Goal: Transaction & Acquisition: Purchase product/service

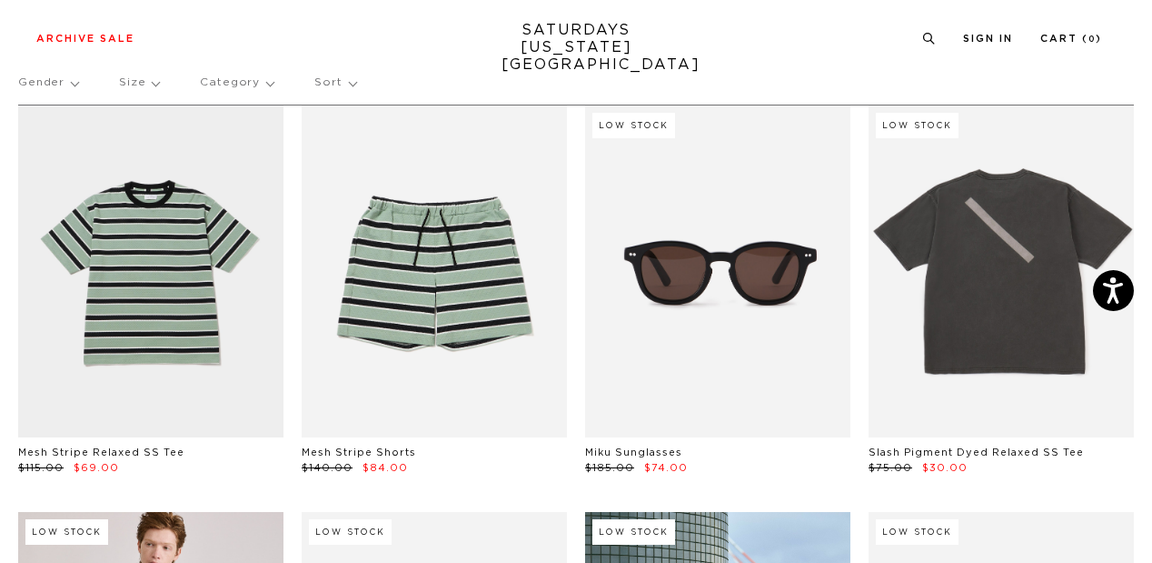
scroll to position [89, 0]
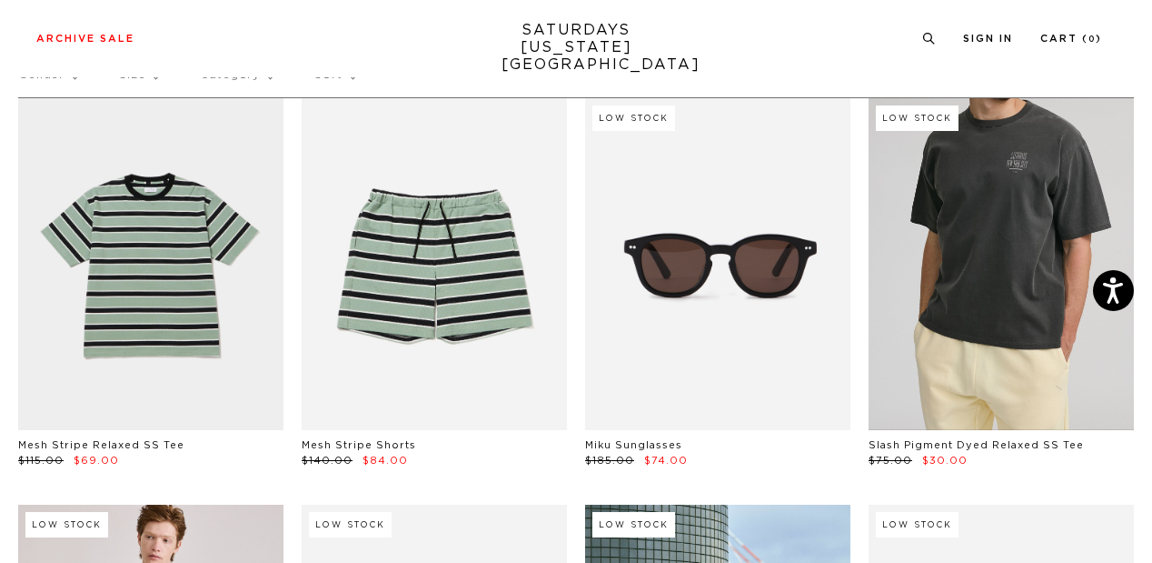
click at [1026, 256] on link at bounding box center [1001, 264] width 265 height 332
click at [1018, 287] on link at bounding box center [1001, 264] width 265 height 332
click at [993, 362] on link at bounding box center [1001, 264] width 265 height 332
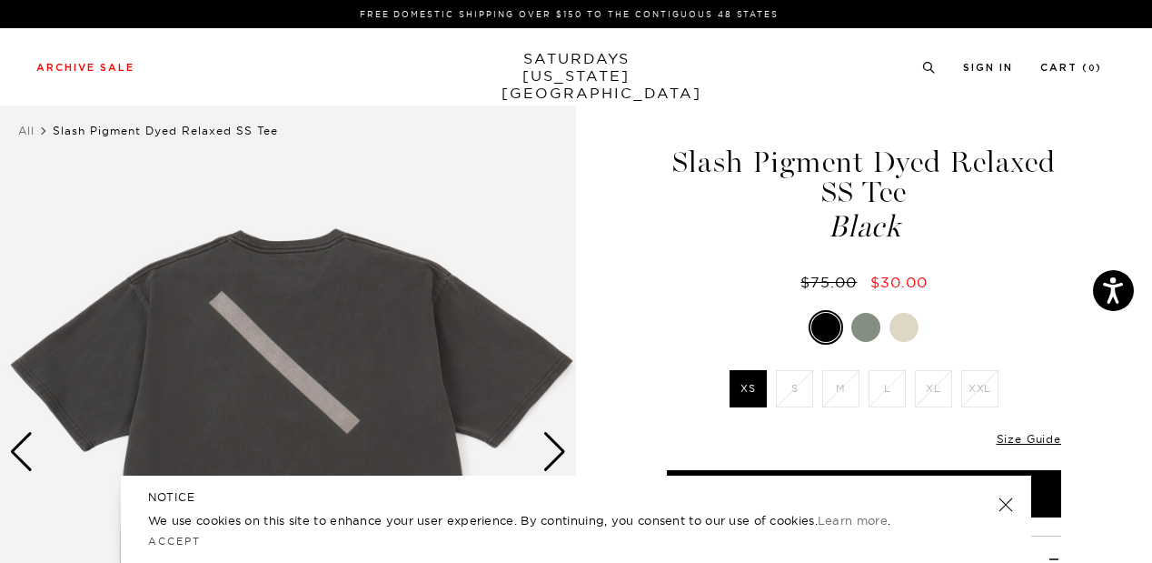
click at [861, 329] on div at bounding box center [865, 327] width 29 height 29
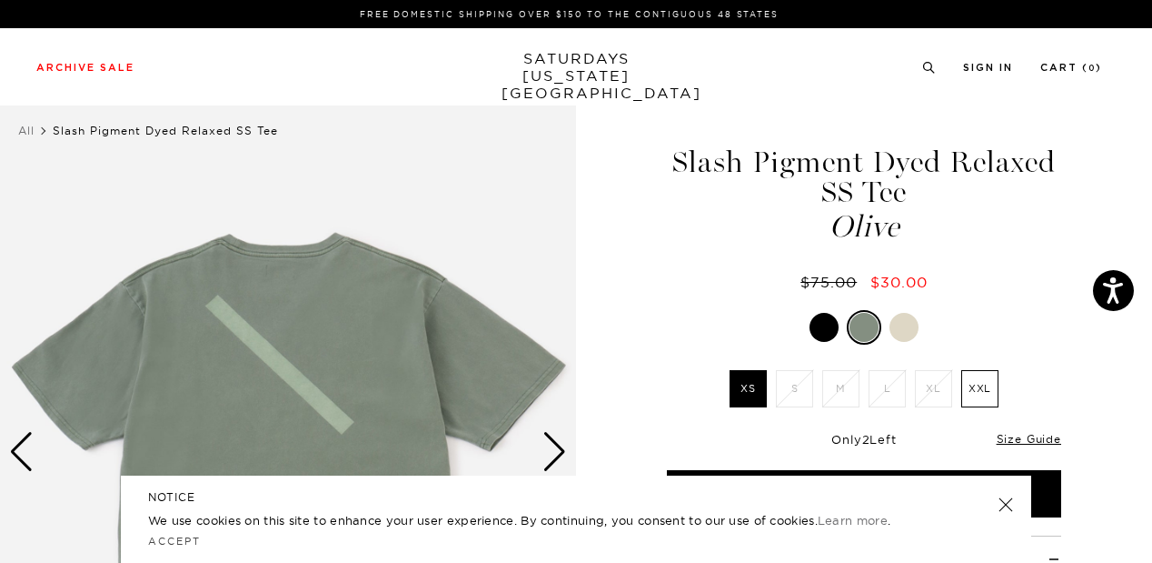
click at [903, 329] on div at bounding box center [904, 327] width 29 height 29
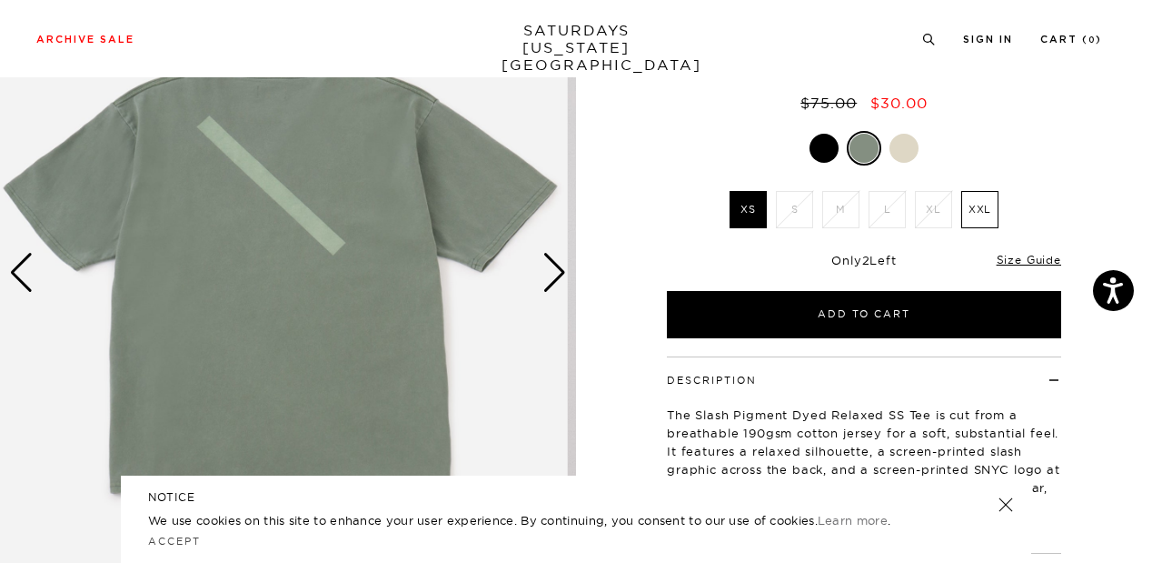
scroll to position [153, 0]
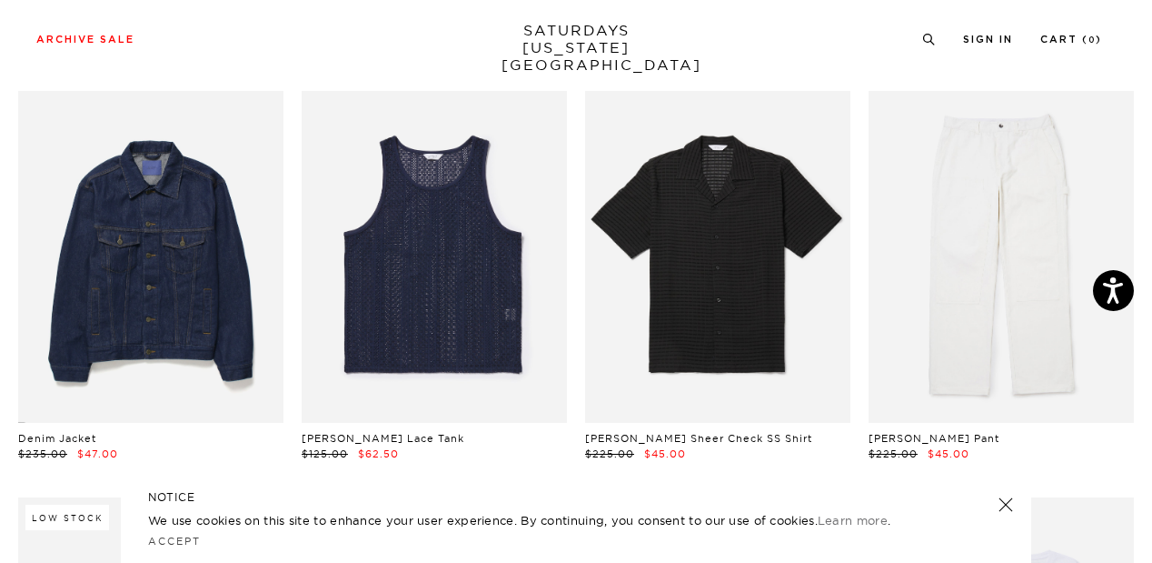
scroll to position [911, 0]
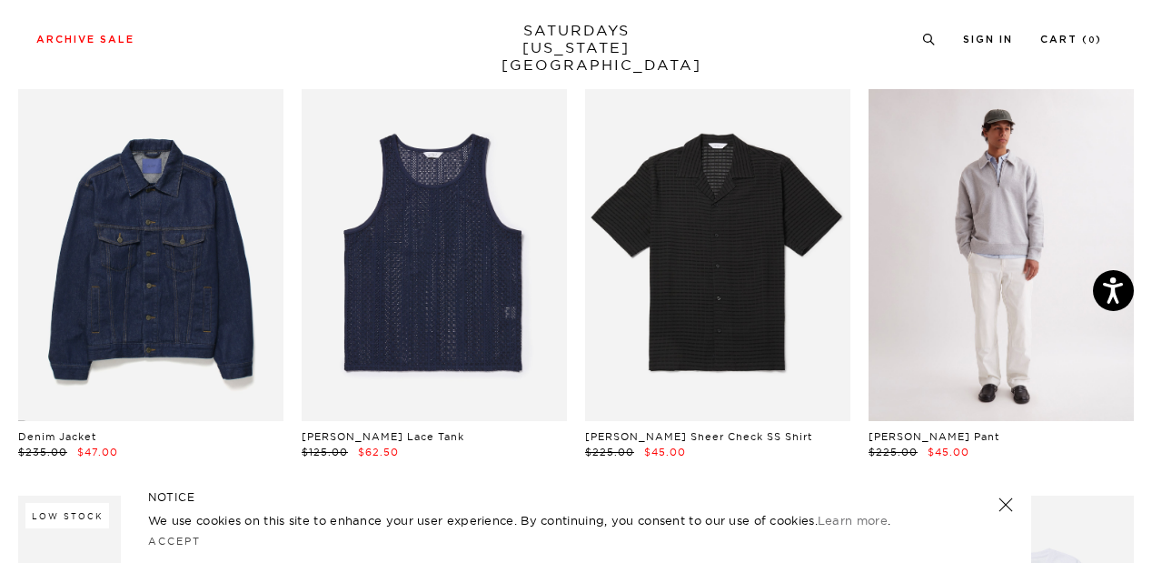
click at [1061, 341] on link at bounding box center [1001, 255] width 265 height 332
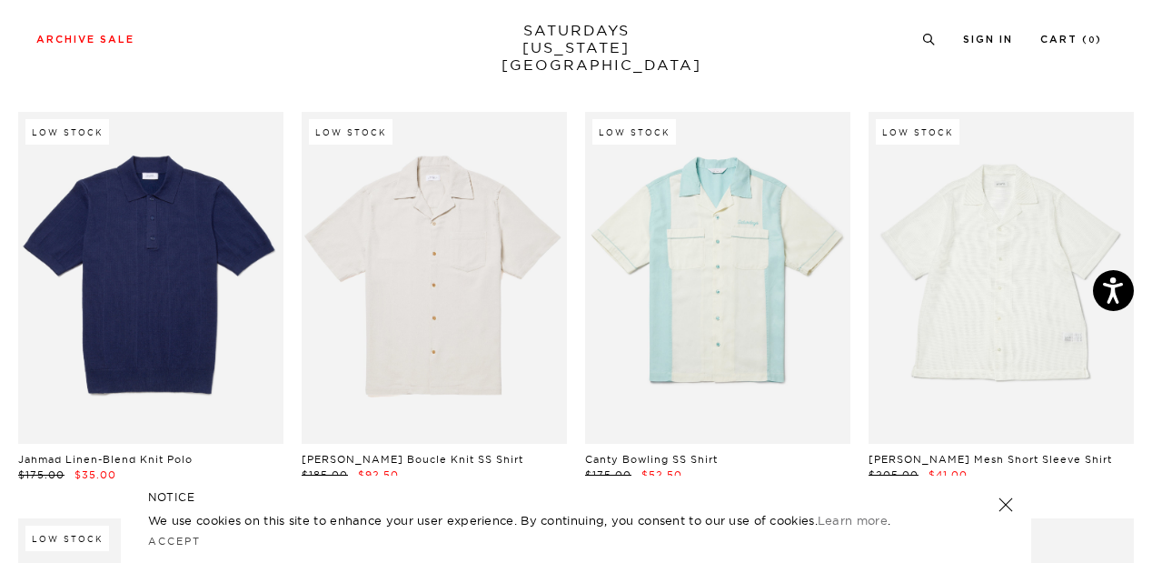
scroll to position [11079, 11]
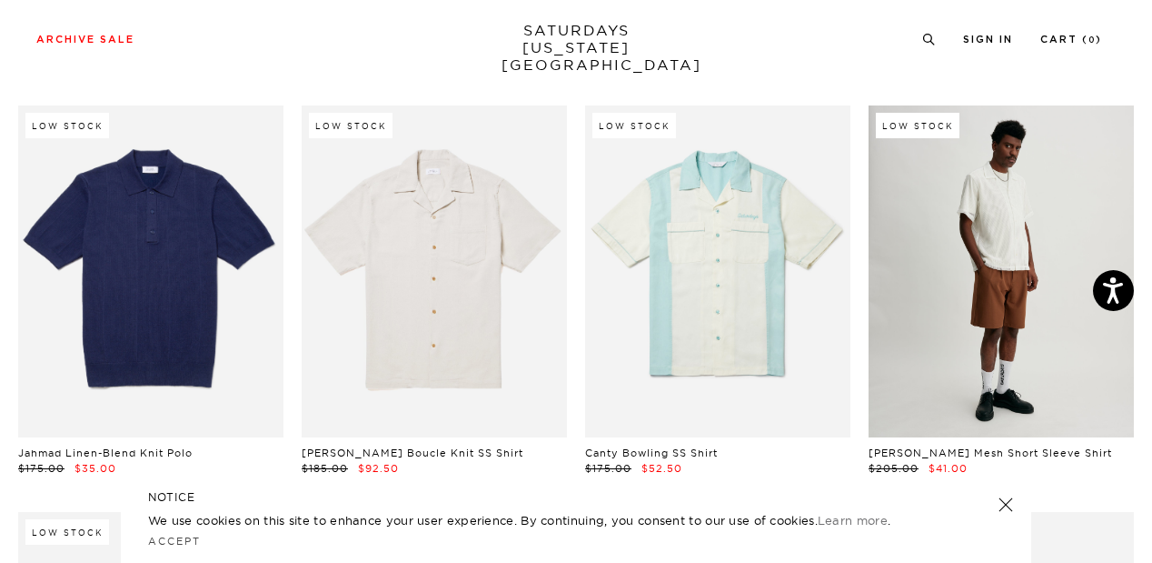
click at [973, 351] on link at bounding box center [1001, 271] width 265 height 332
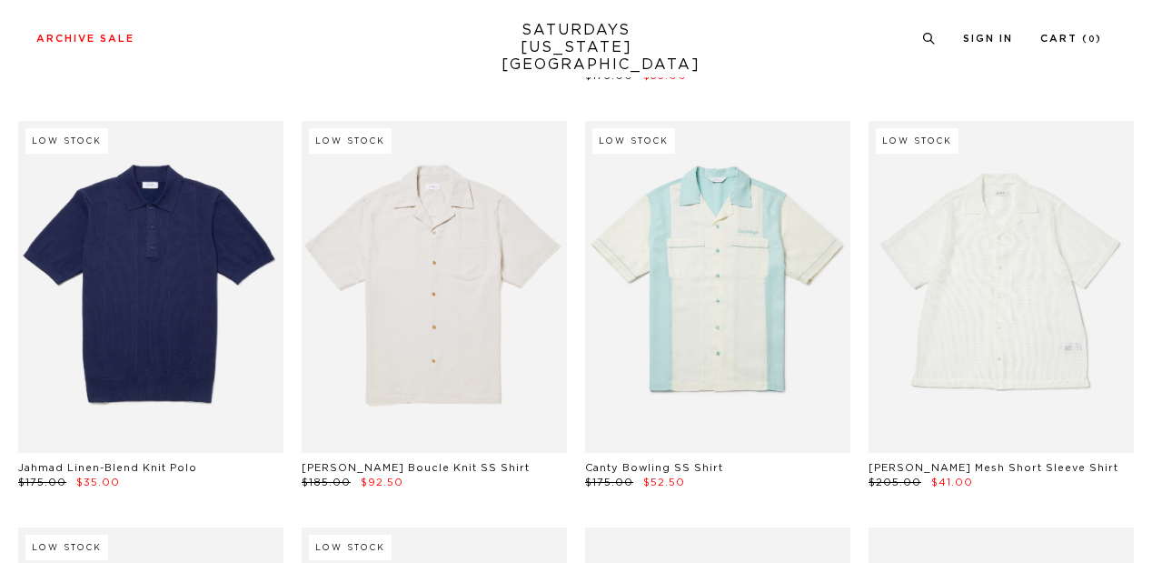
scroll to position [11079, 11]
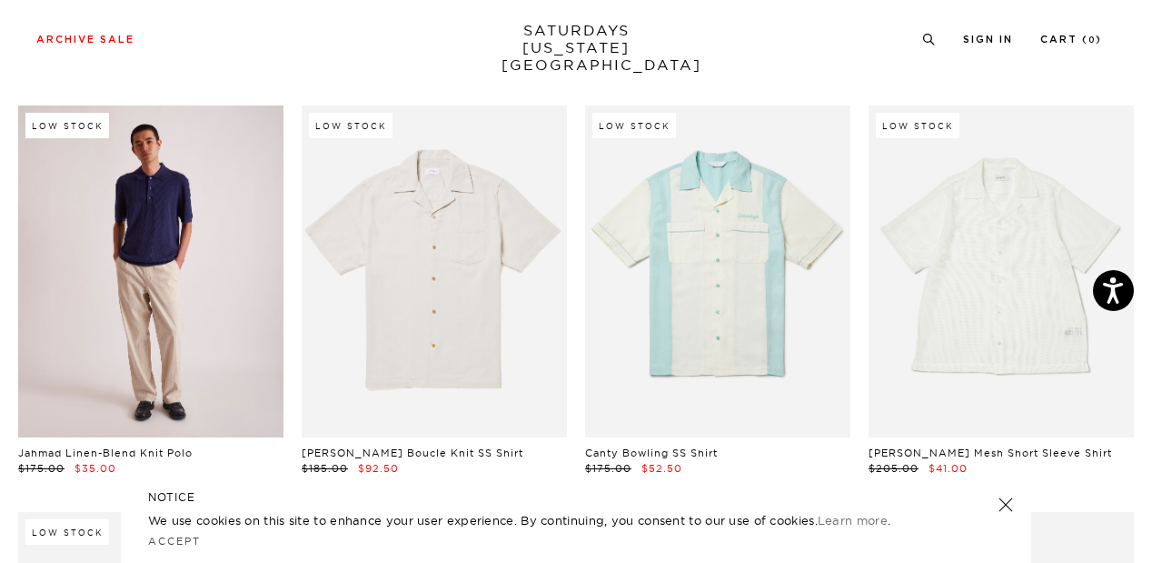
click at [134, 219] on link at bounding box center [150, 271] width 265 height 332
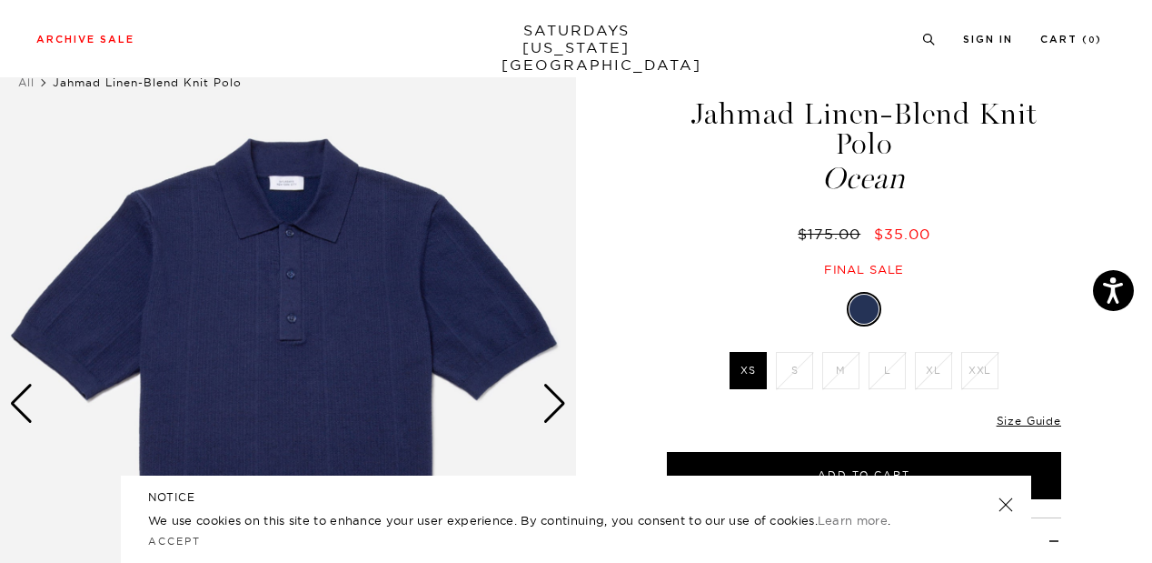
scroll to position [0, 2]
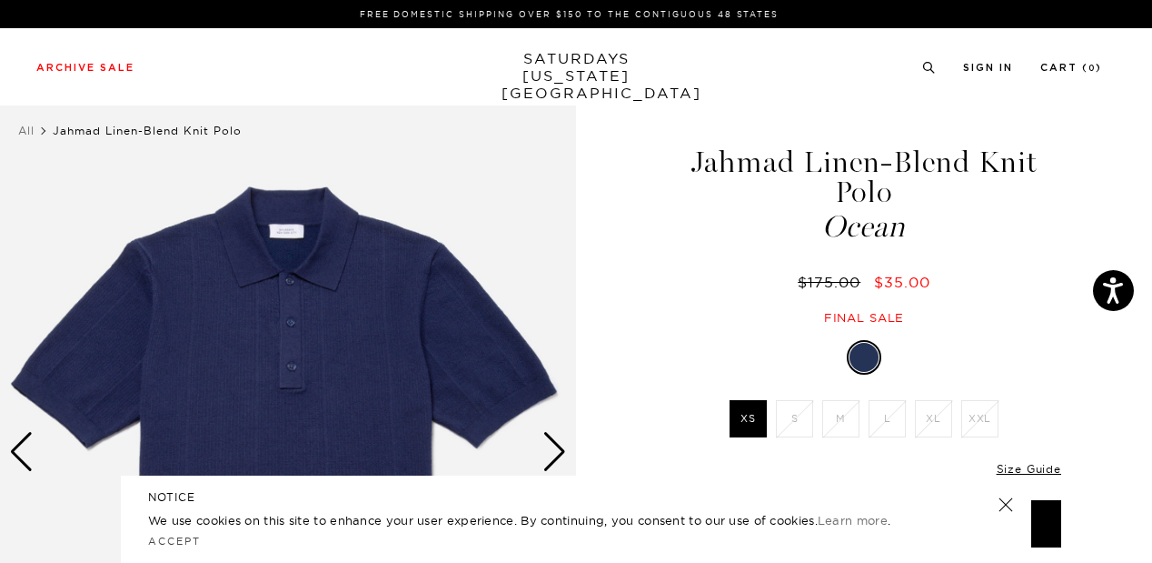
click at [248, 159] on img at bounding box center [288, 452] width 576 height 721
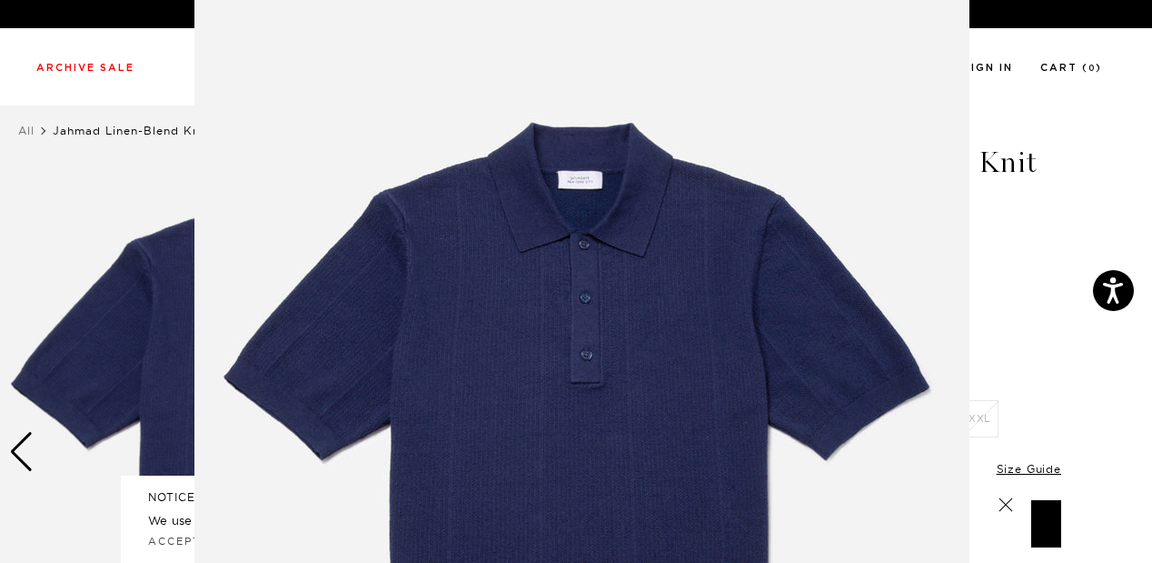
scroll to position [179, 0]
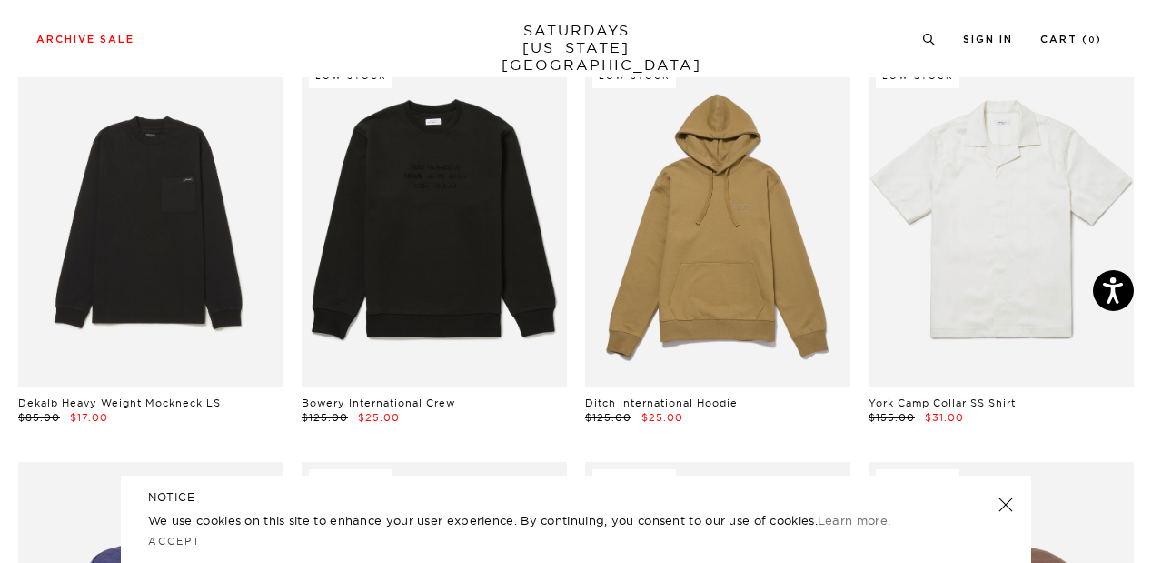
scroll to position [8273, 11]
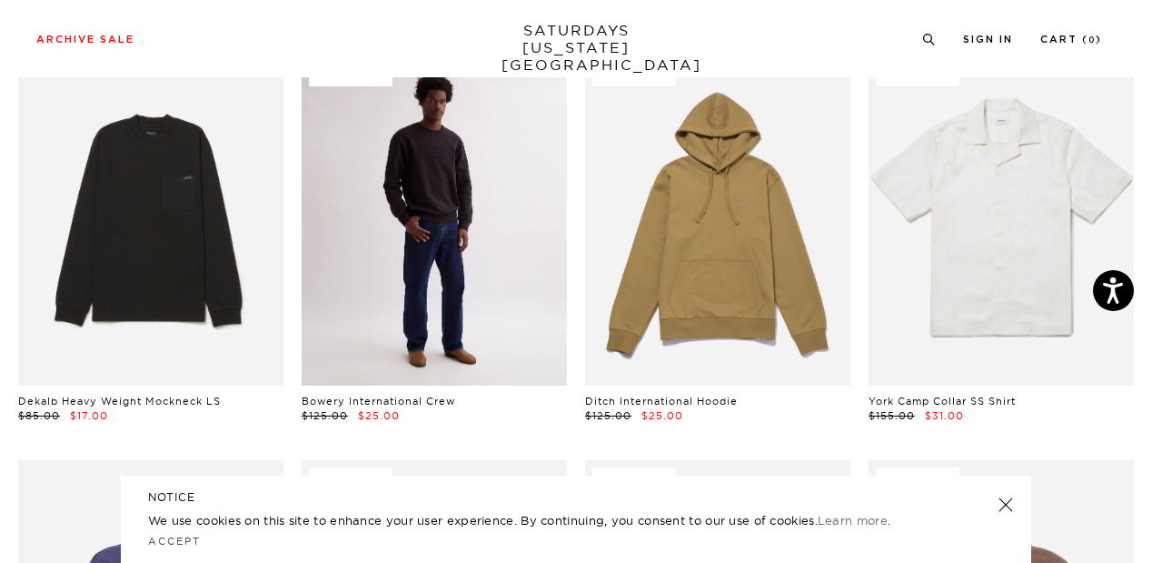
click at [449, 254] on link at bounding box center [434, 220] width 265 height 332
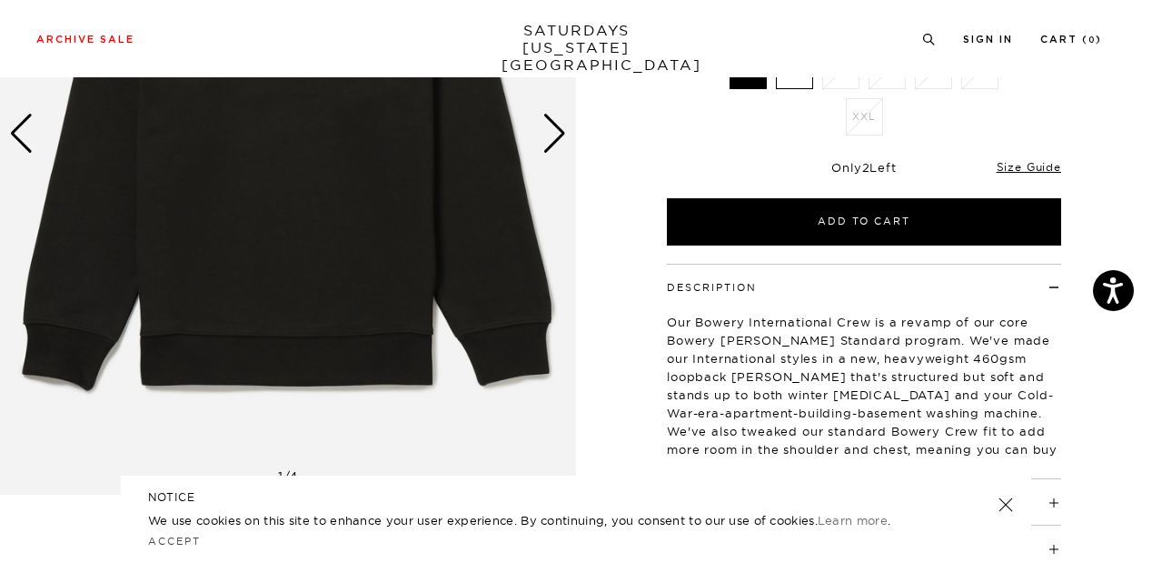
scroll to position [180, 0]
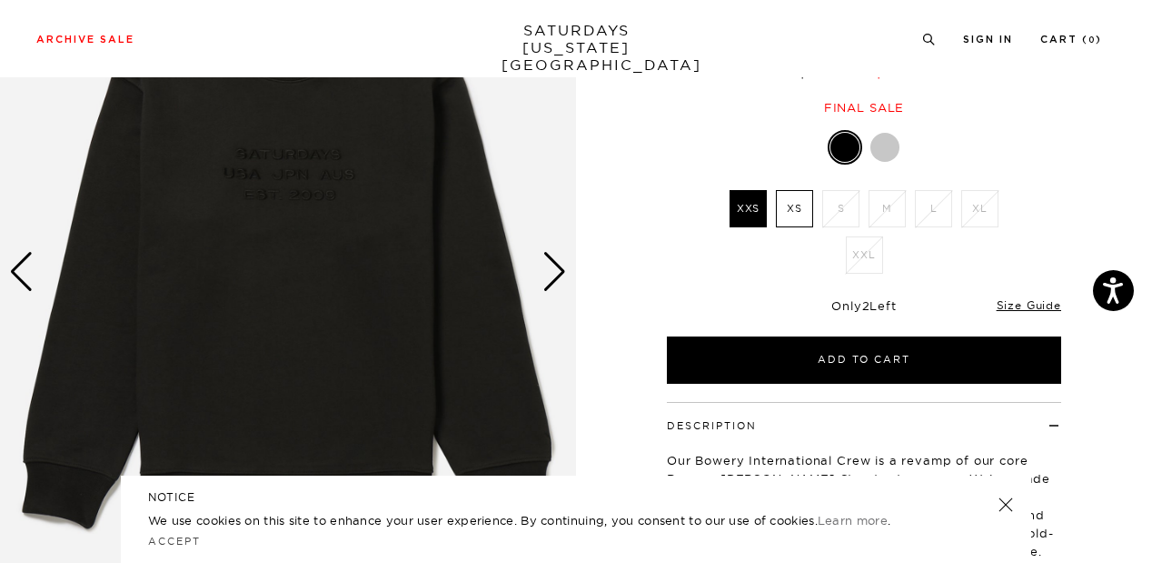
click at [542, 284] on img at bounding box center [288, 272] width 576 height 721
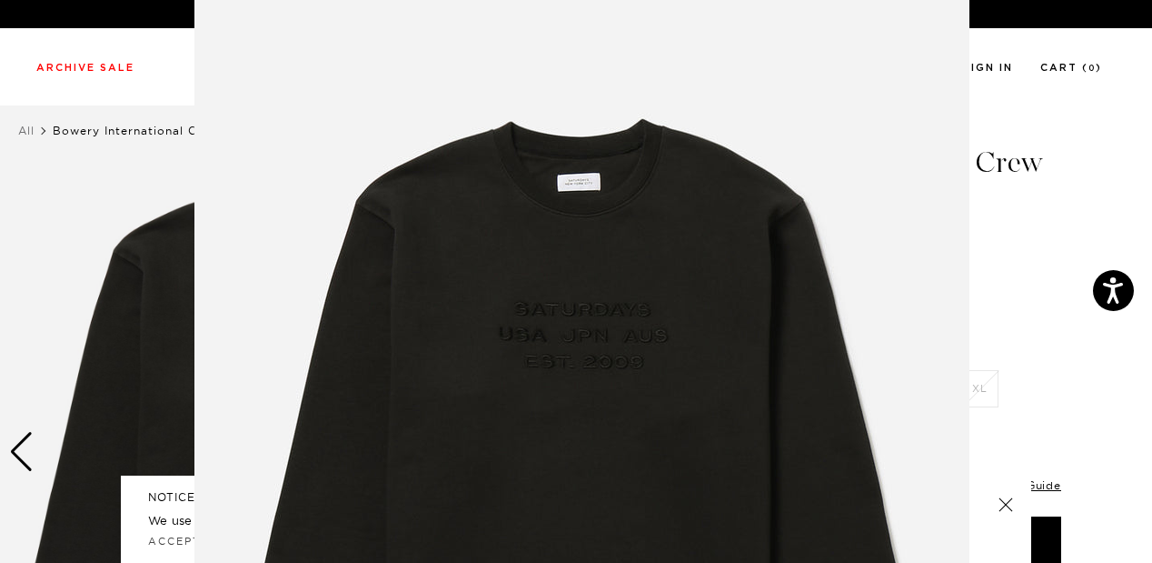
scroll to position [3, 0]
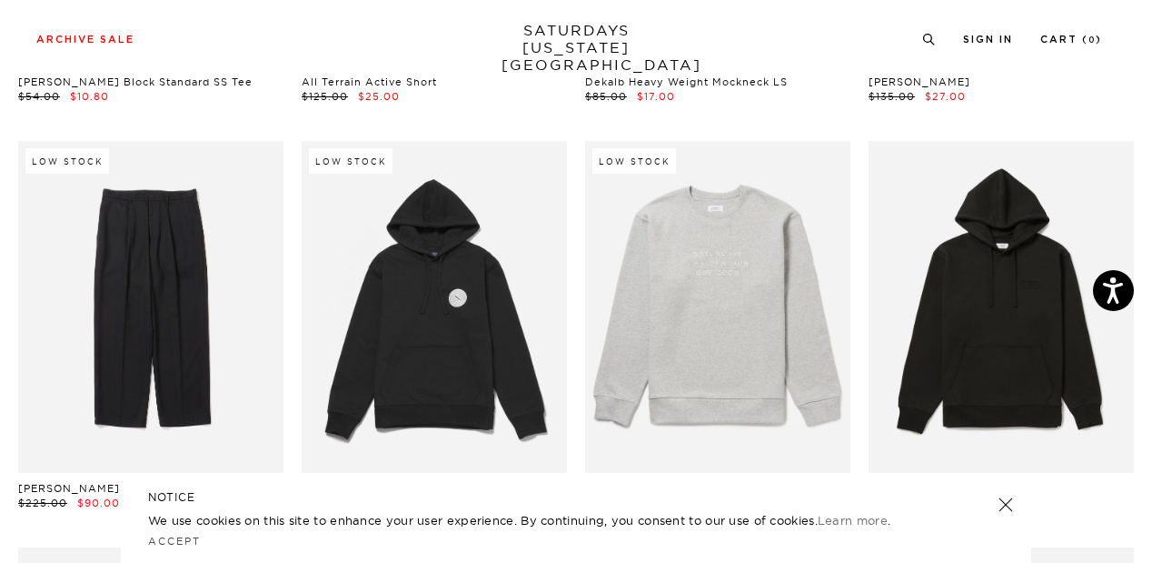
scroll to position [7773, 11]
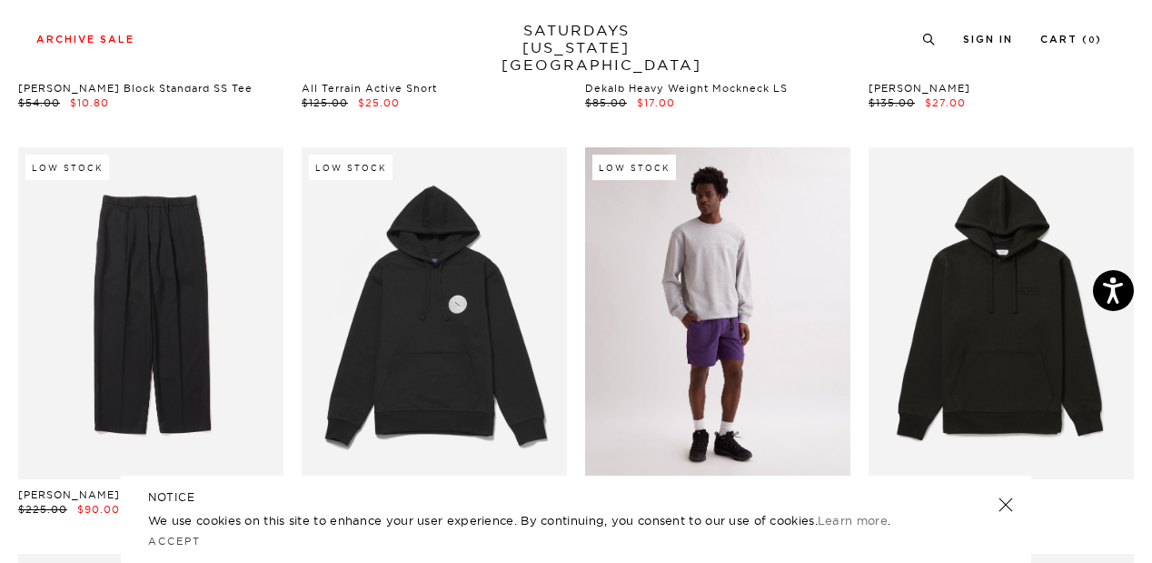
click at [778, 324] on link at bounding box center [717, 313] width 265 height 332
click at [732, 352] on link at bounding box center [717, 313] width 265 height 332
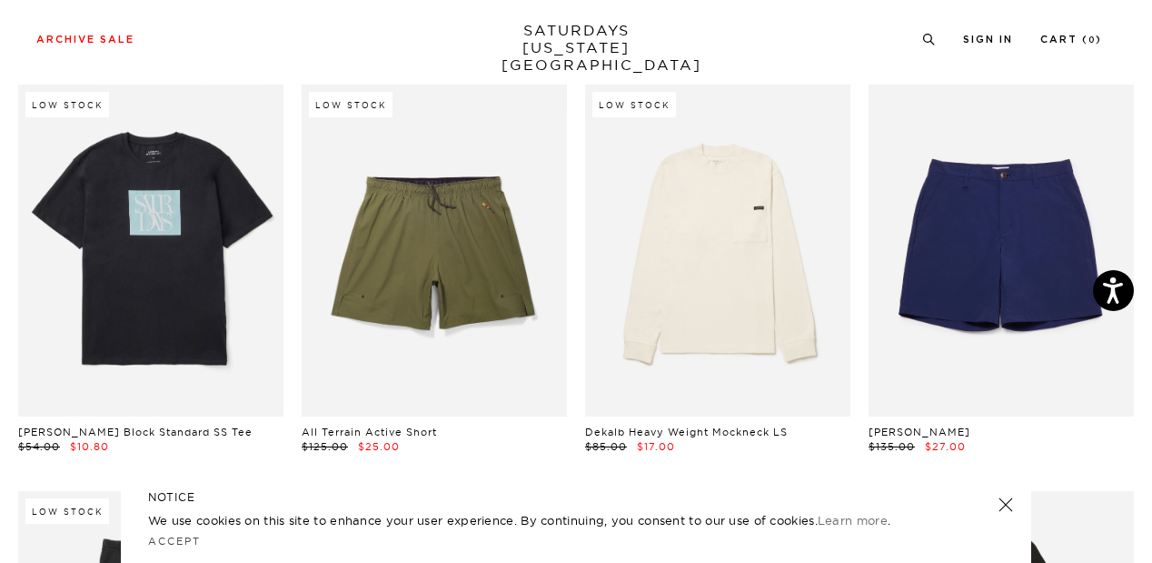
scroll to position [7430, 11]
click at [171, 288] on link at bounding box center [150, 251] width 265 height 332
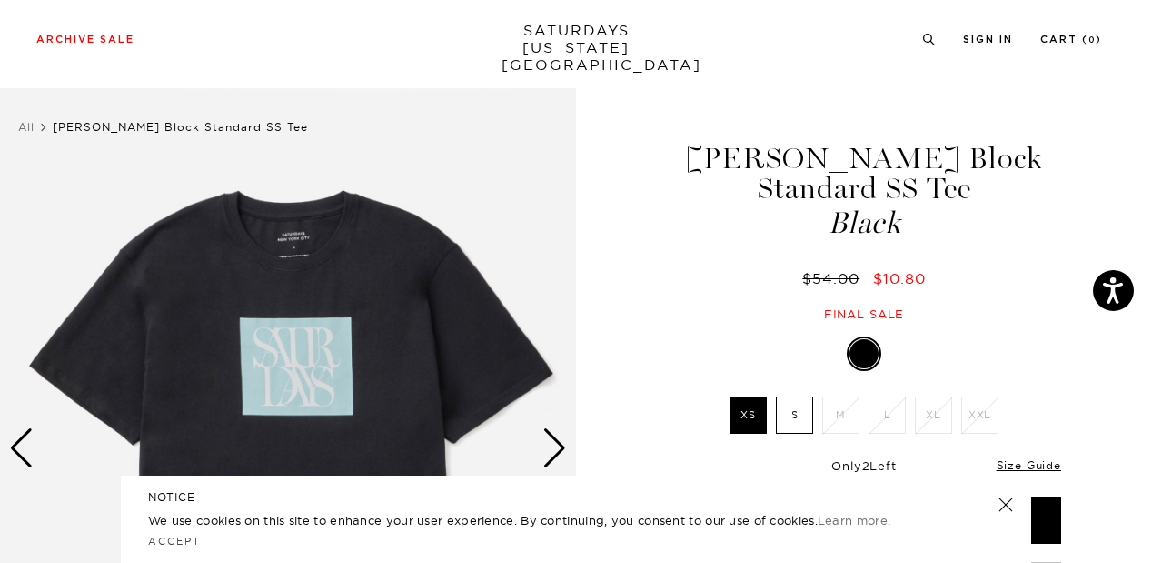
scroll to position [2, 0]
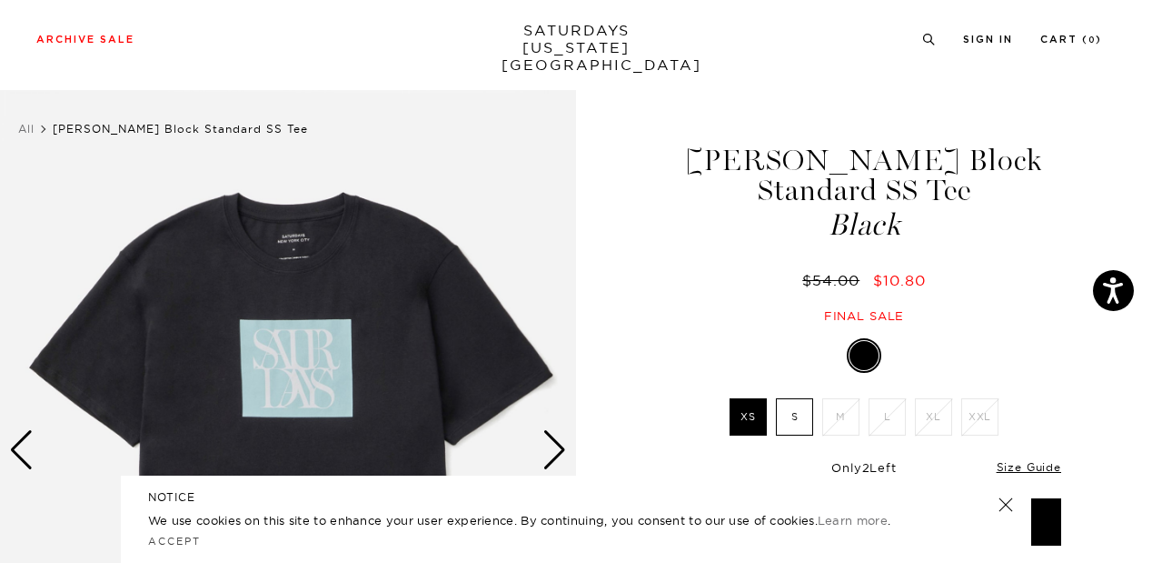
click at [411, 320] on img at bounding box center [288, 450] width 576 height 721
click at [559, 456] on div "Next slide" at bounding box center [555, 450] width 25 height 40
click at [546, 452] on div "Next slide" at bounding box center [555, 450] width 25 height 40
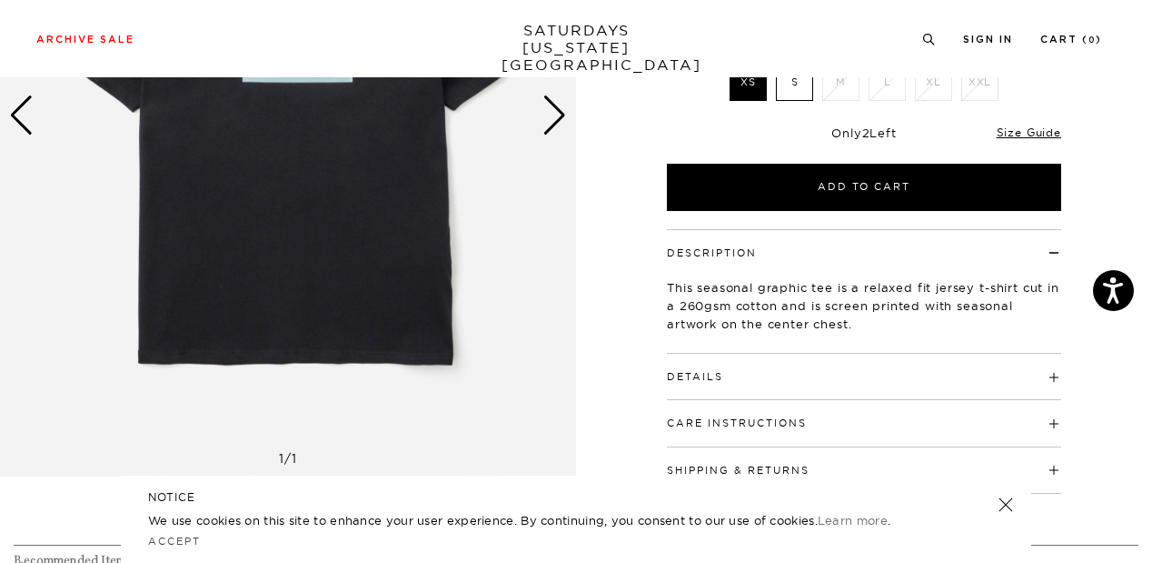
scroll to position [367, 0]
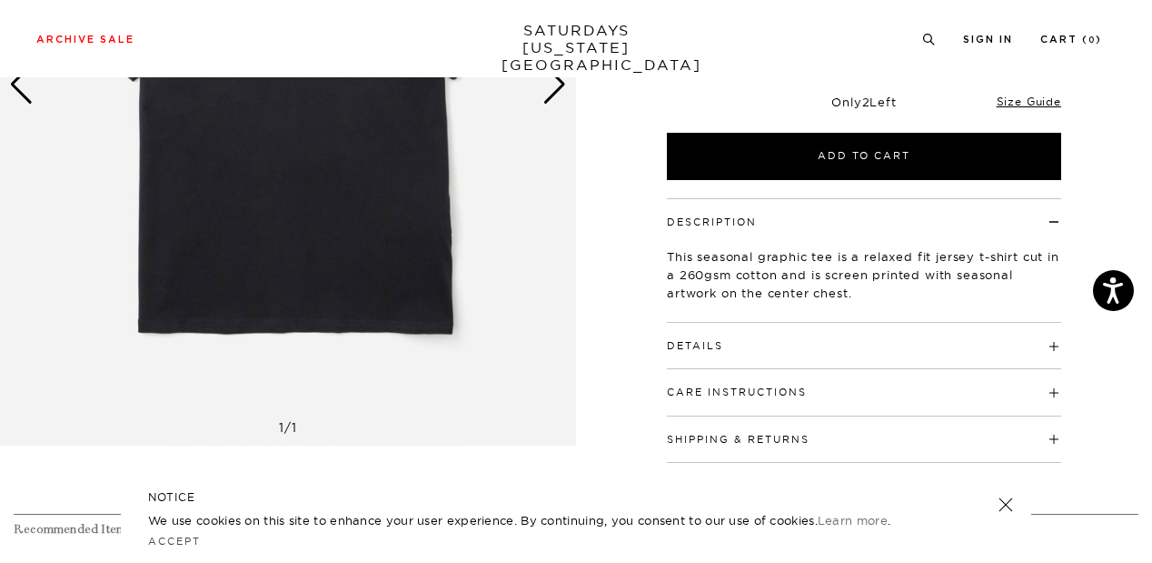
click at [723, 339] on span at bounding box center [723, 345] width 0 height 13
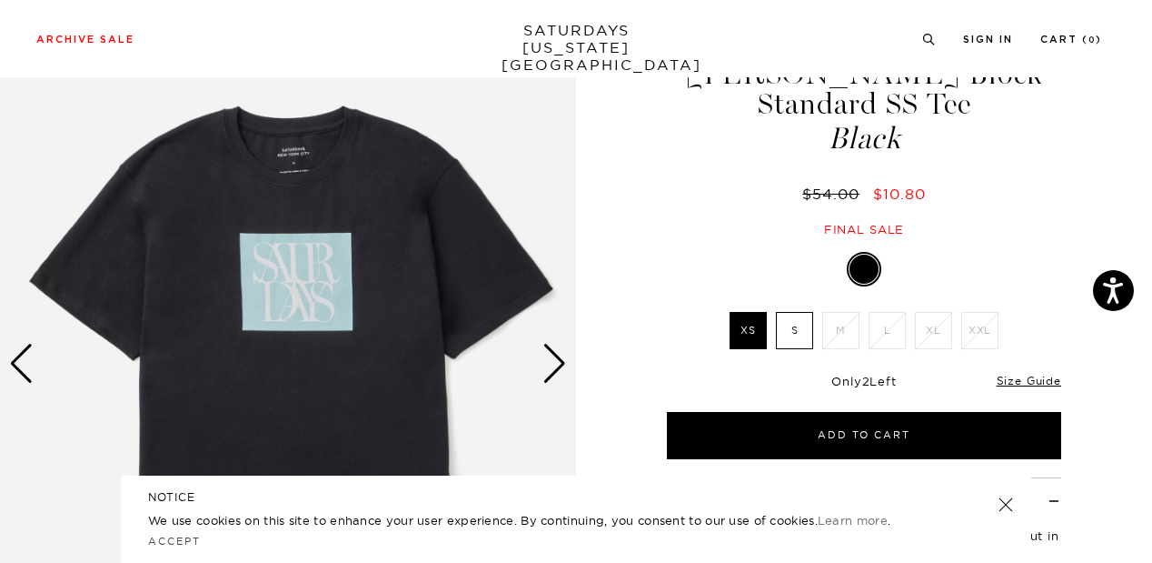
scroll to position [89, 0]
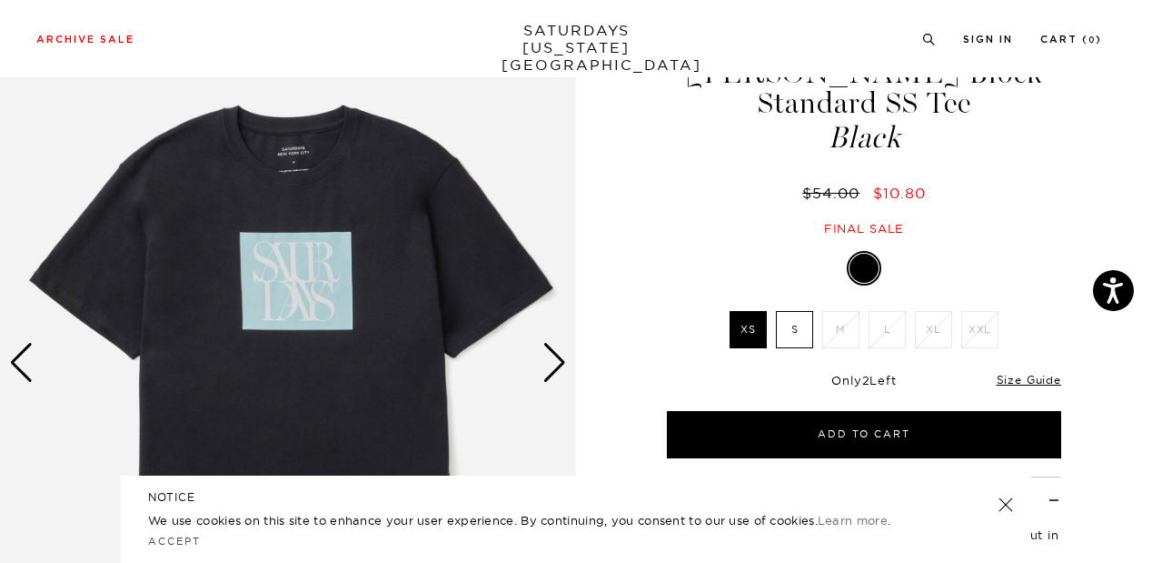
click at [779, 311] on label "S" at bounding box center [794, 329] width 37 height 37
click at [0, 0] on input "S" at bounding box center [0, 0] width 0 height 0
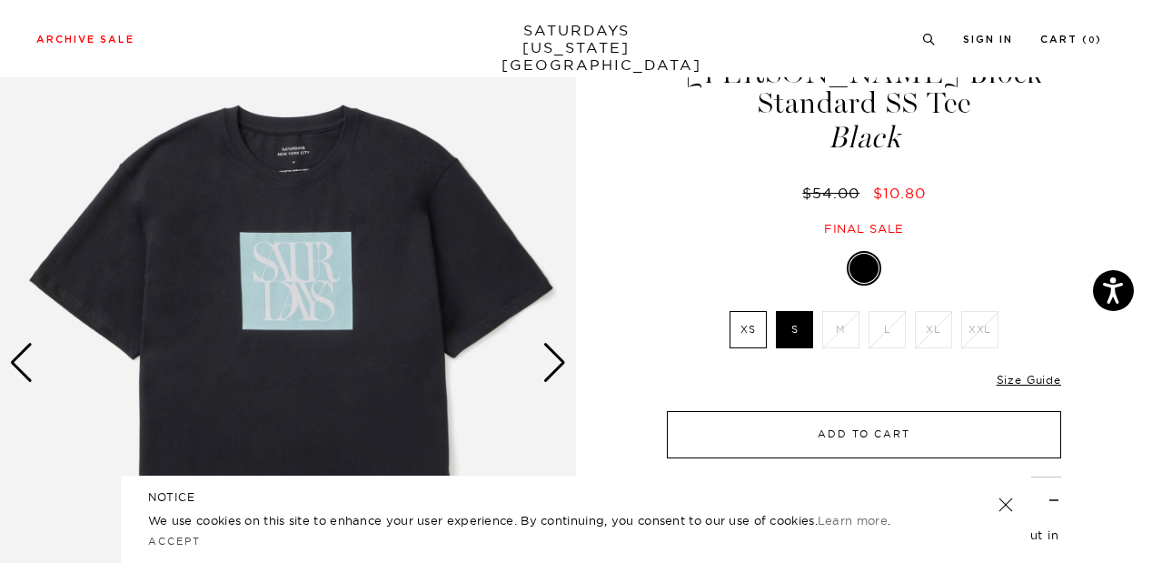
click at [886, 411] on button "Add to Cart" at bounding box center [864, 434] width 394 height 47
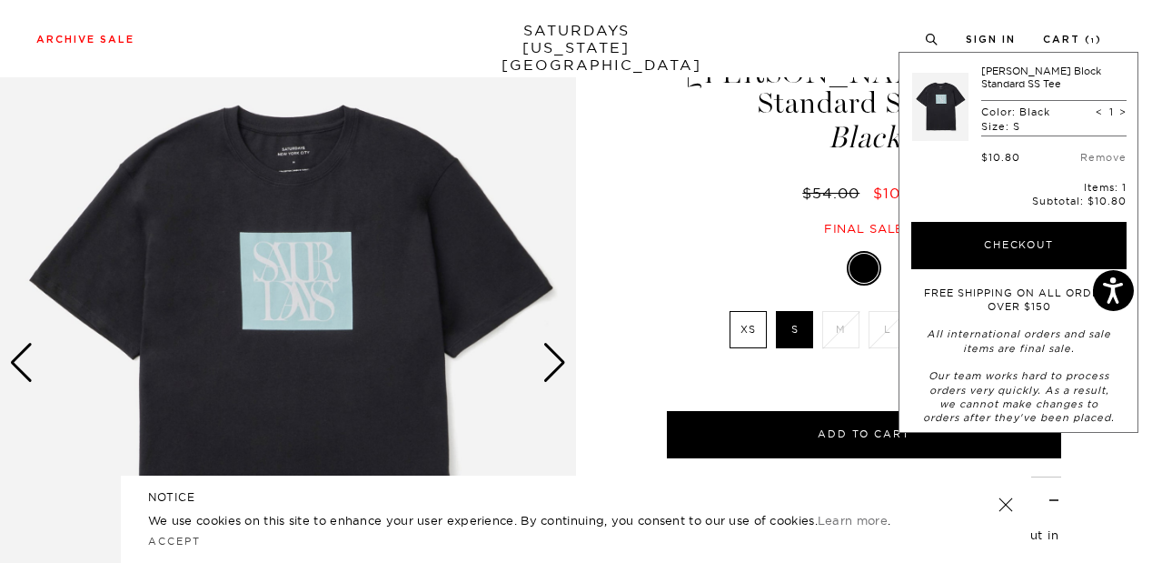
click at [861, 477] on h4 "Description" at bounding box center [864, 492] width 394 height 30
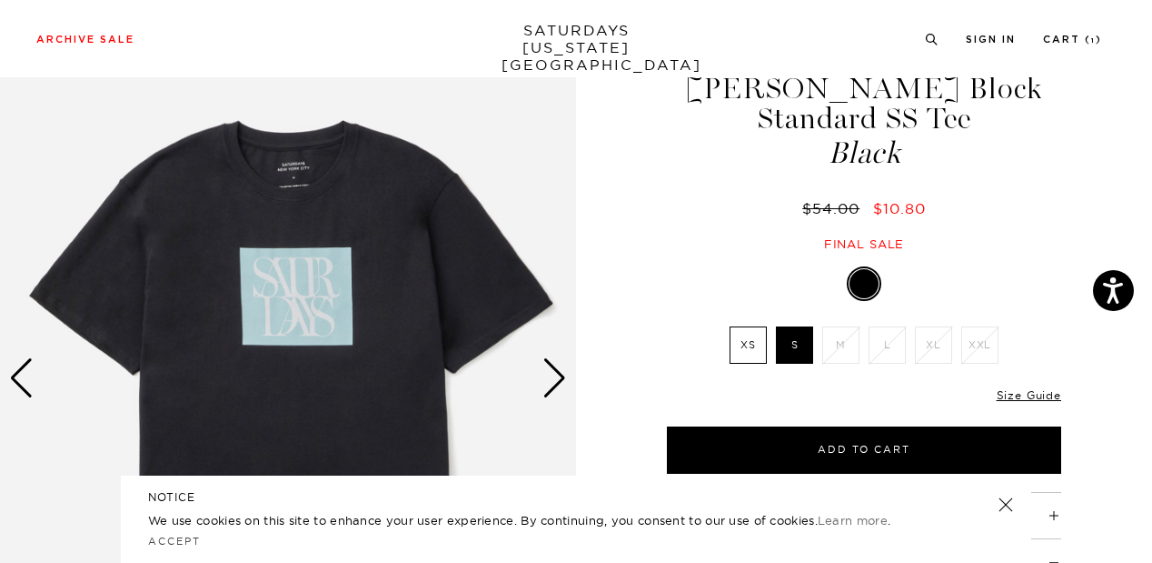
scroll to position [0, 0]
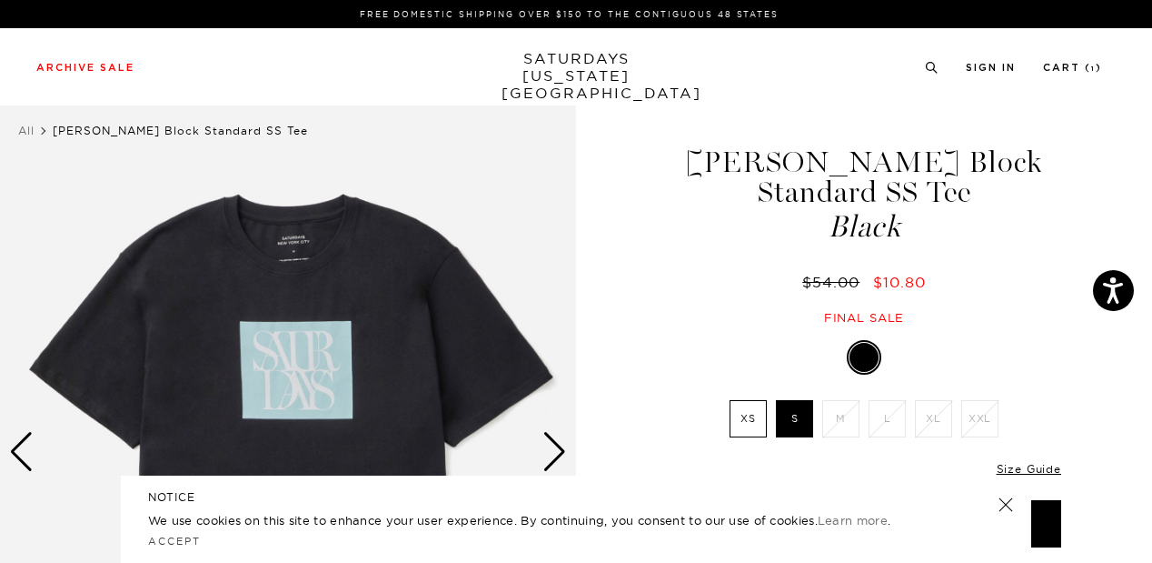
click at [15, 445] on div "Previous slide" at bounding box center [21, 452] width 25 height 40
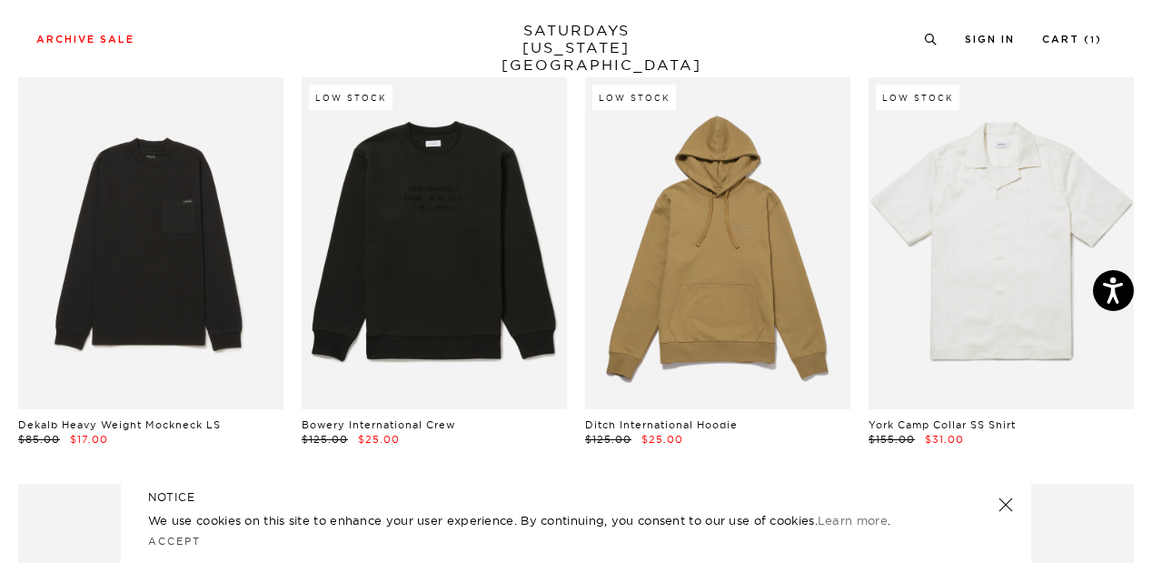
scroll to position [8249, 11]
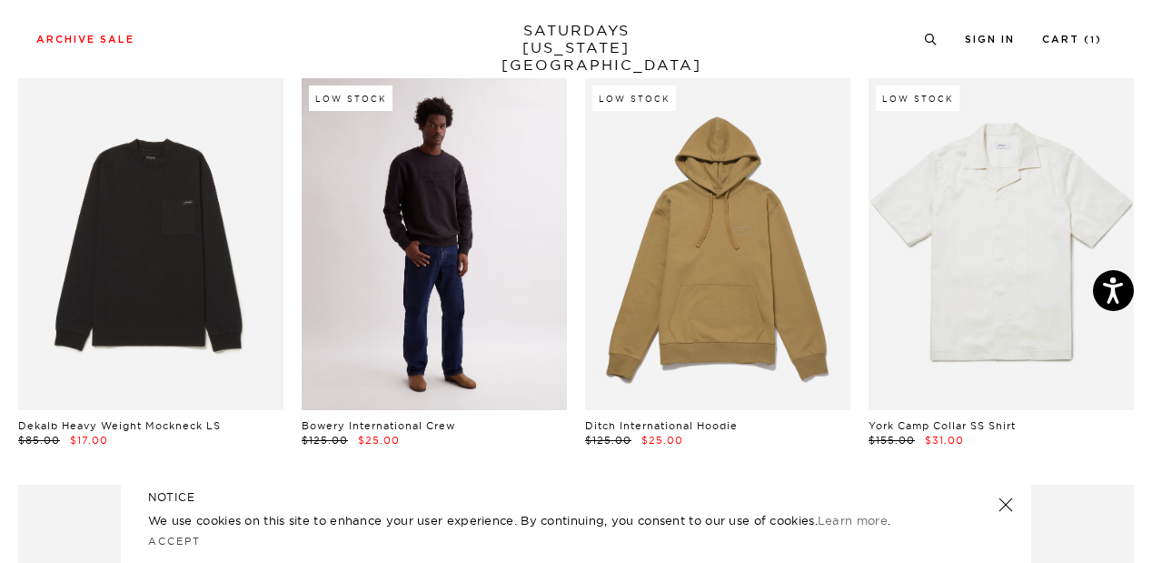
click at [449, 314] on link at bounding box center [434, 244] width 265 height 332
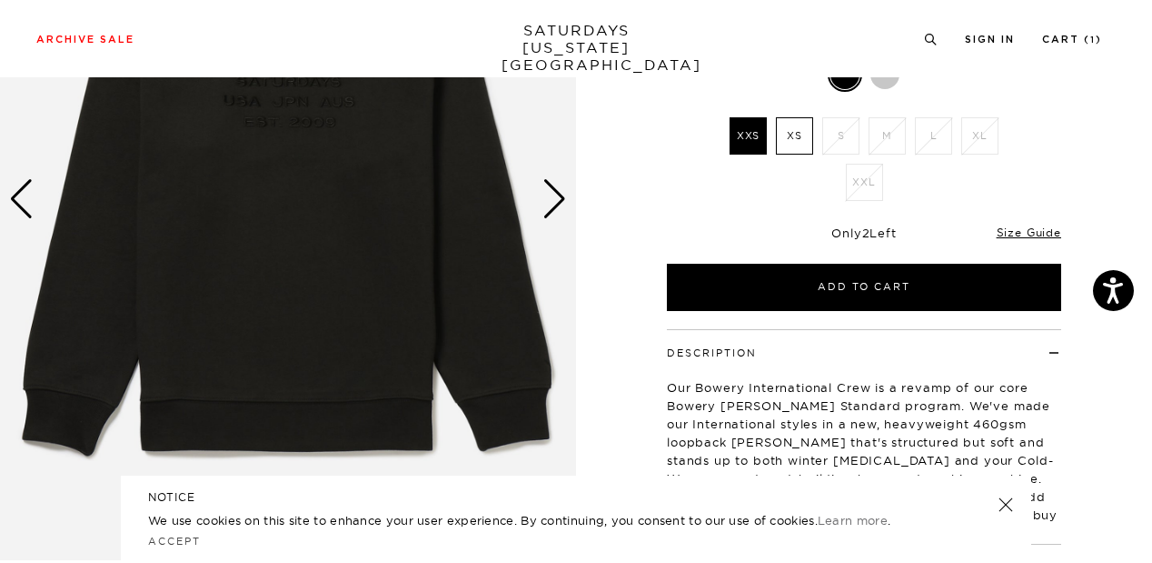
scroll to position [258, 0]
